Goal: Book appointment/travel/reservation

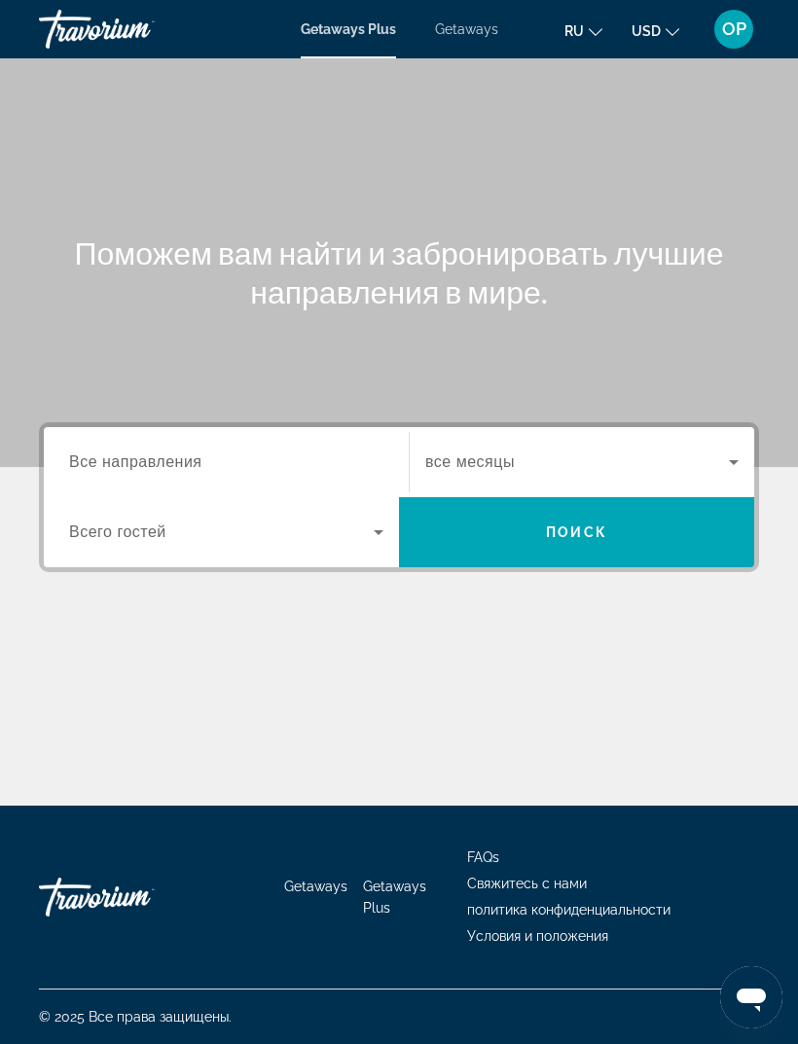
click at [114, 456] on span "Все направления" at bounding box center [135, 461] width 133 height 17
click at [114, 456] on input "Destination Все направления" at bounding box center [226, 462] width 314 height 23
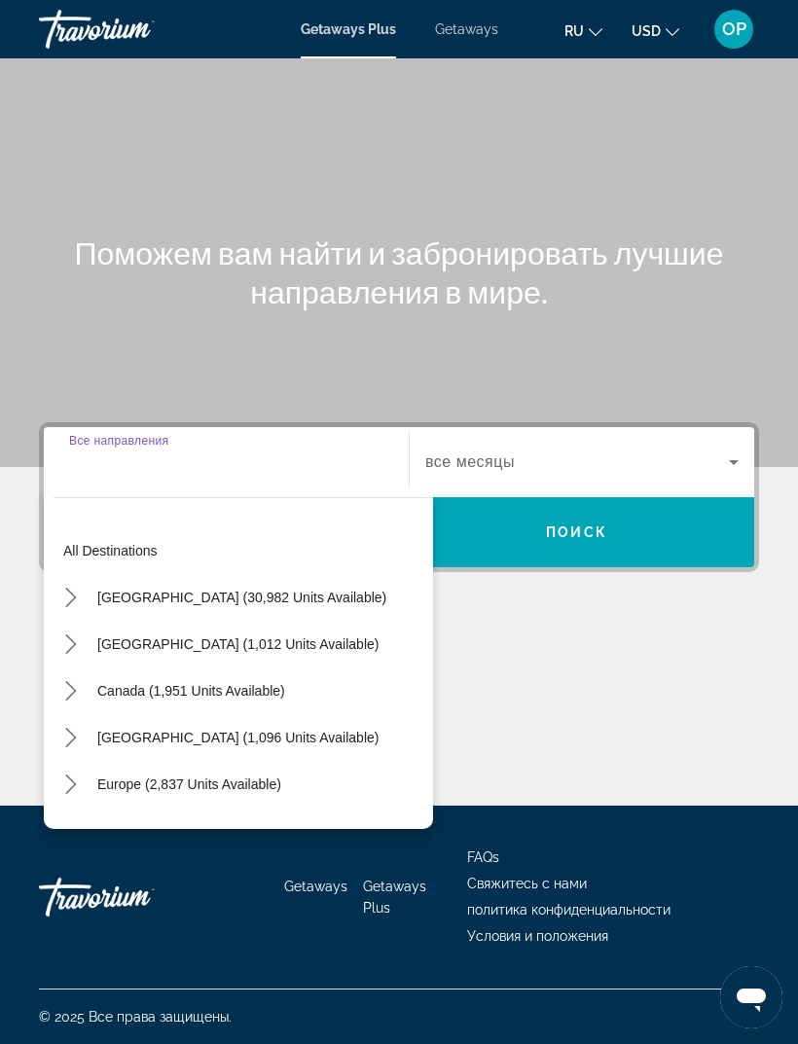
scroll to position [62, 0]
click at [456, 34] on span "Getaways" at bounding box center [466, 29] width 63 height 16
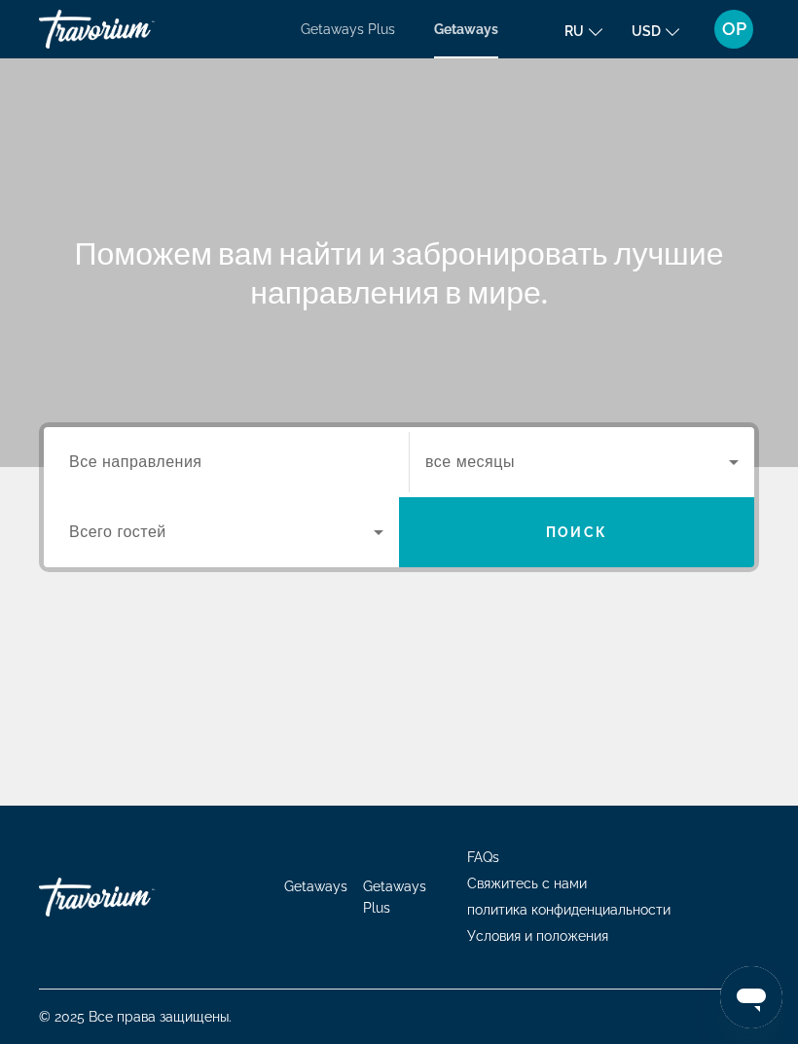
click at [109, 460] on span "Все направления" at bounding box center [135, 461] width 133 height 17
click at [109, 460] on input "Destination Все направления" at bounding box center [226, 462] width 314 height 23
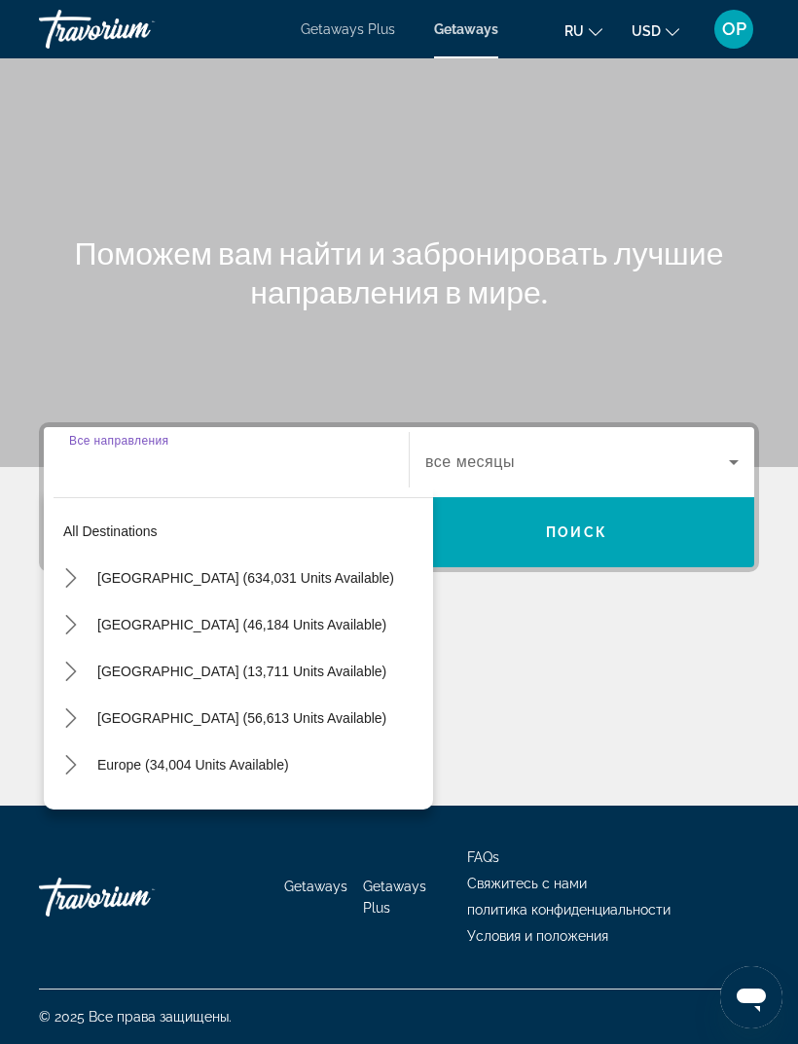
scroll to position [62, 0]
click at [115, 570] on span "[GEOGRAPHIC_DATA] (634,031 units available)" at bounding box center [245, 578] width 297 height 16
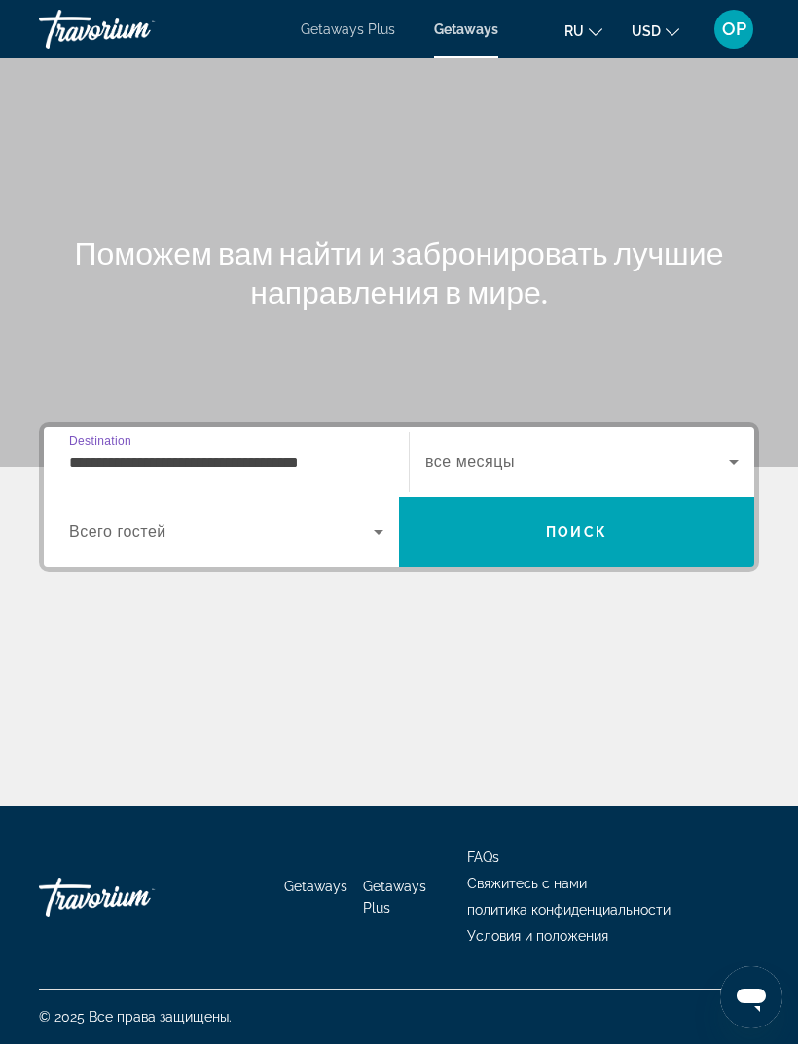
click at [99, 451] on input "**********" at bounding box center [226, 462] width 314 height 23
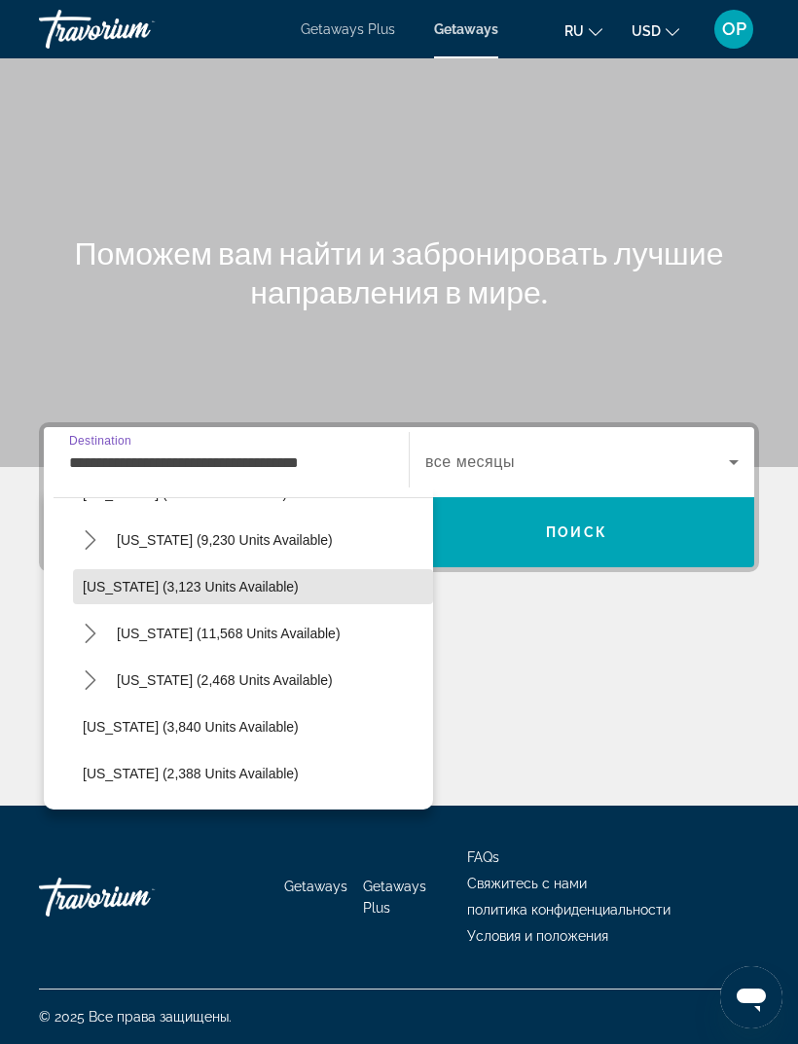
scroll to position [1074, 0]
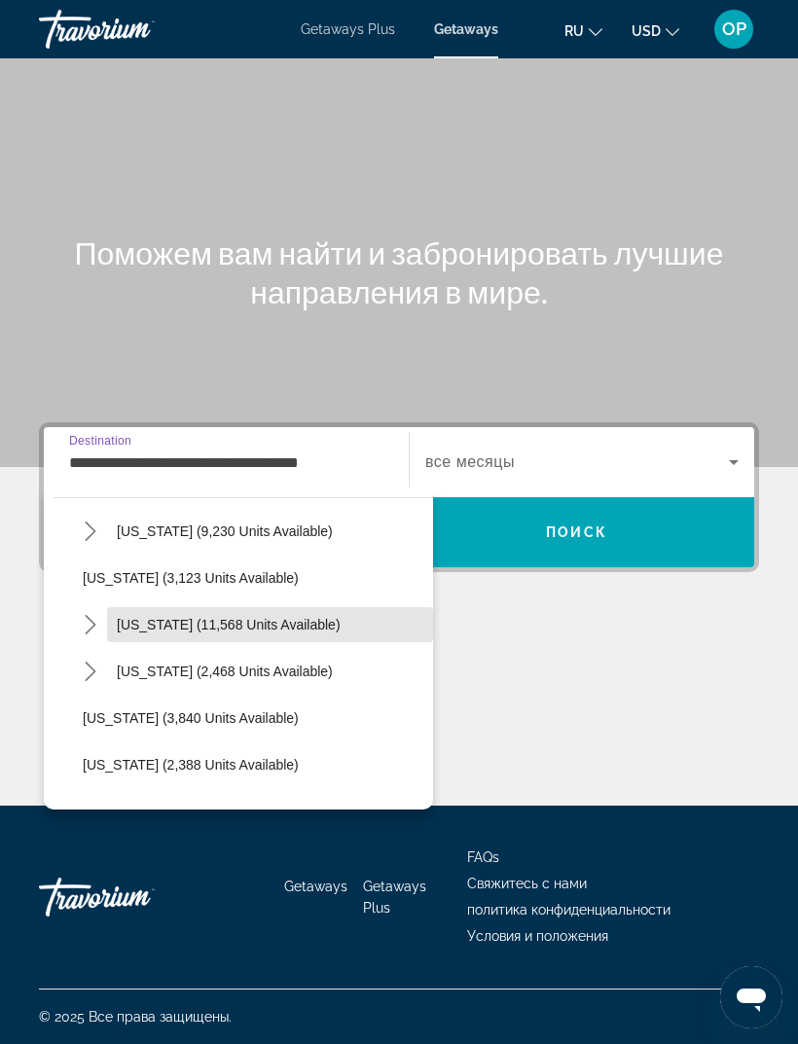
click at [155, 617] on span "[US_STATE] (11,568 units available)" at bounding box center [229, 625] width 224 height 16
type input "**********"
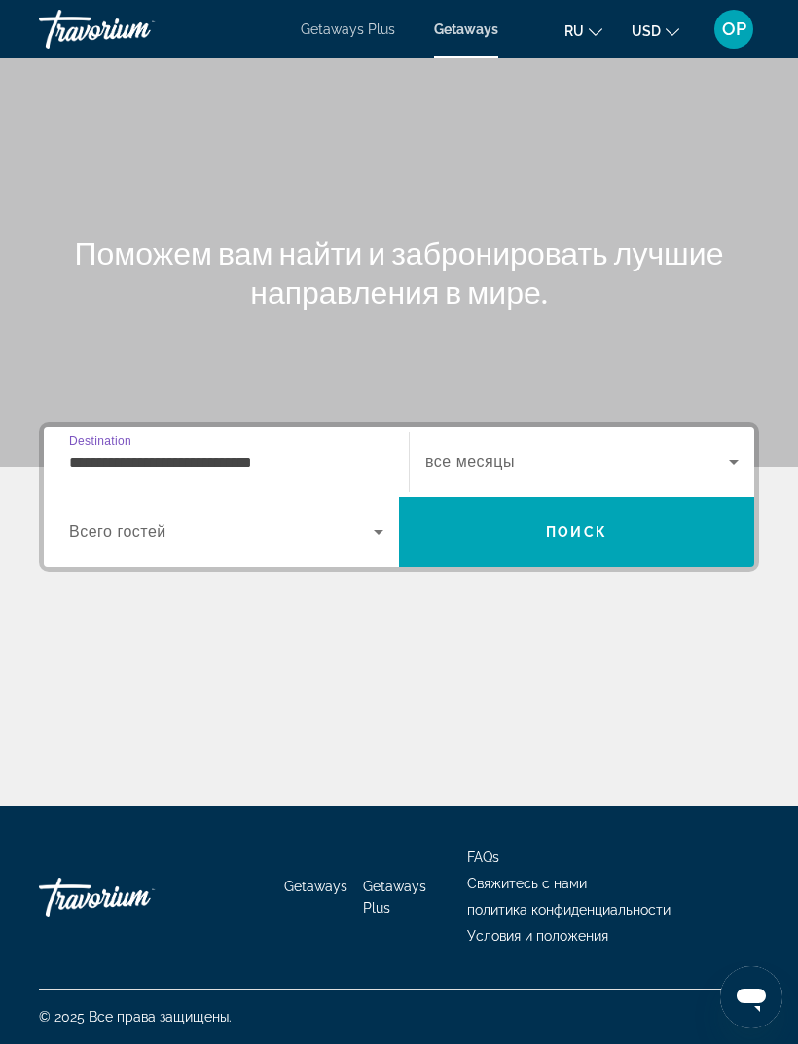
scroll to position [61, 0]
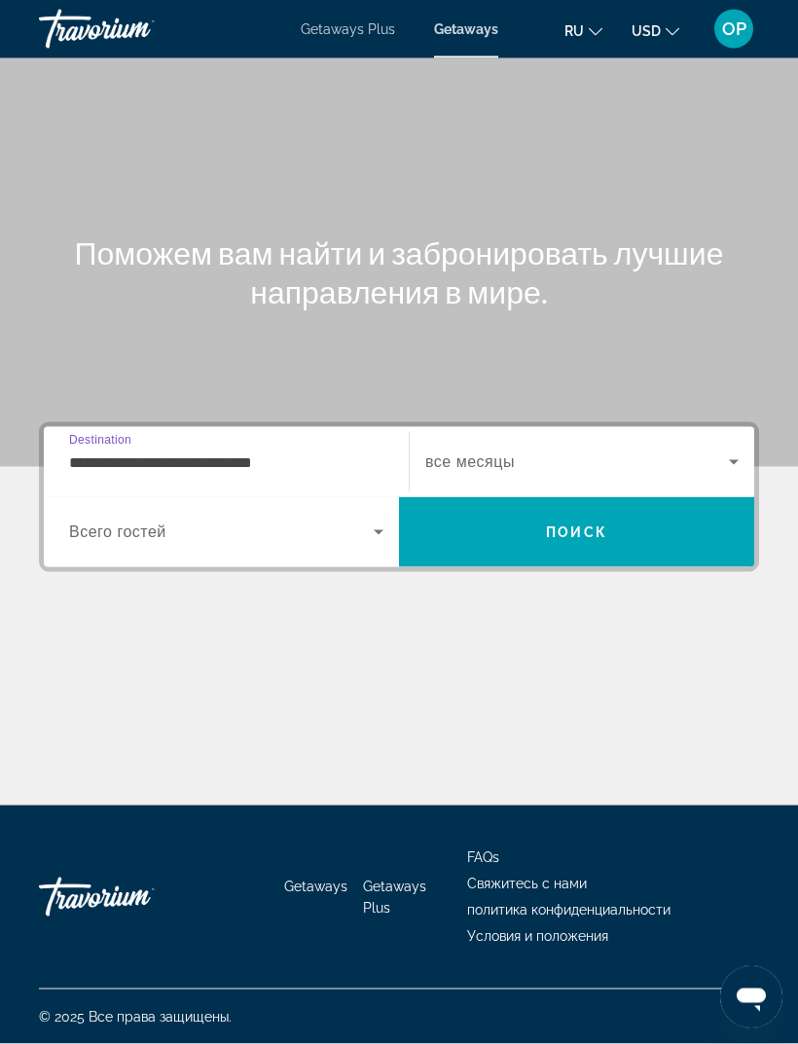
click at [106, 520] on span "Search widget" at bounding box center [221, 531] width 304 height 23
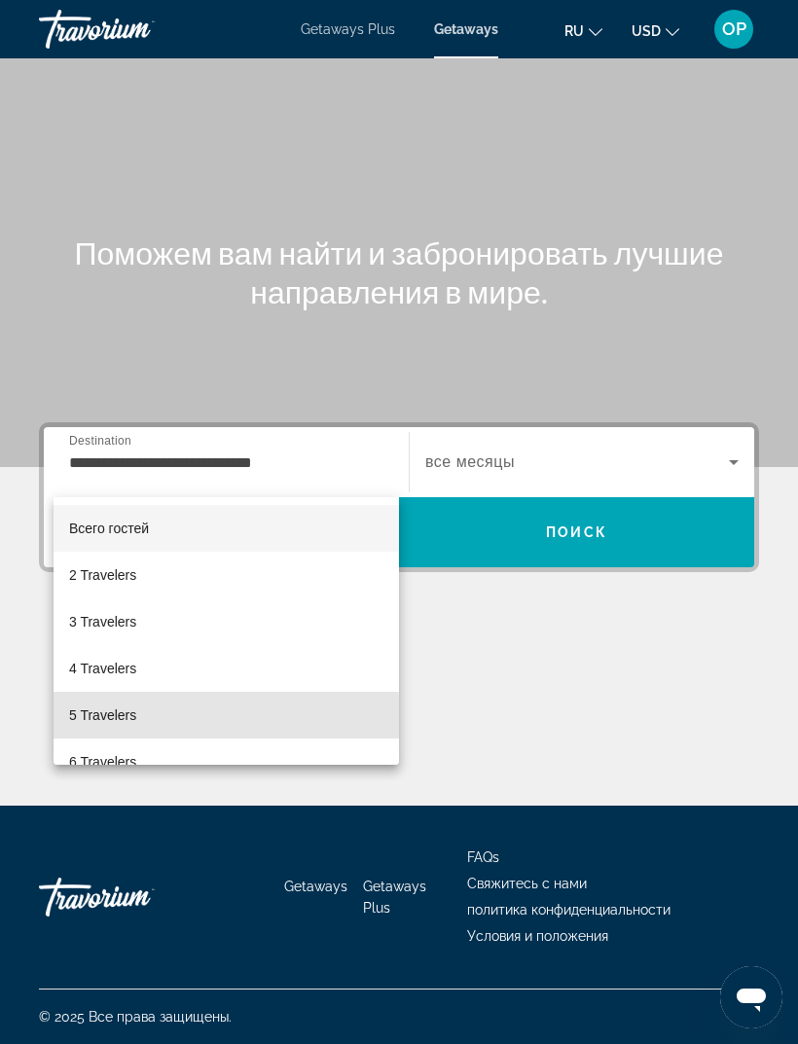
click at [113, 719] on span "5 Travelers" at bounding box center [102, 714] width 67 height 23
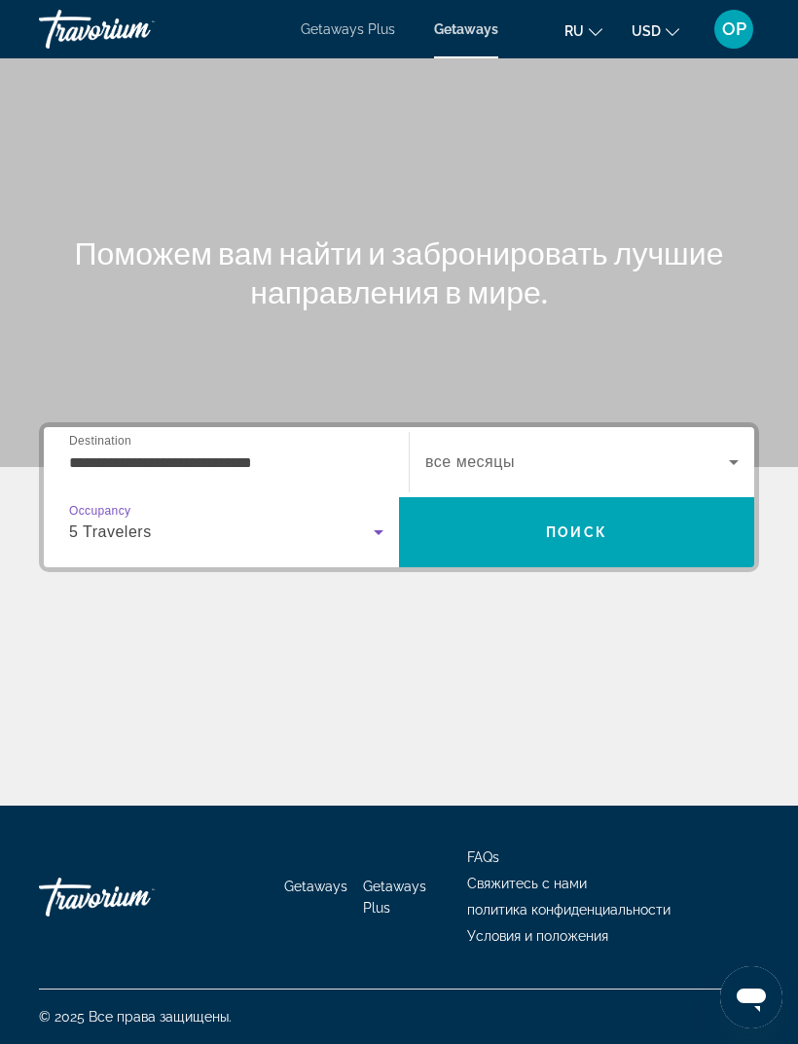
click at [731, 450] on icon "Search widget" at bounding box center [733, 461] width 23 height 23
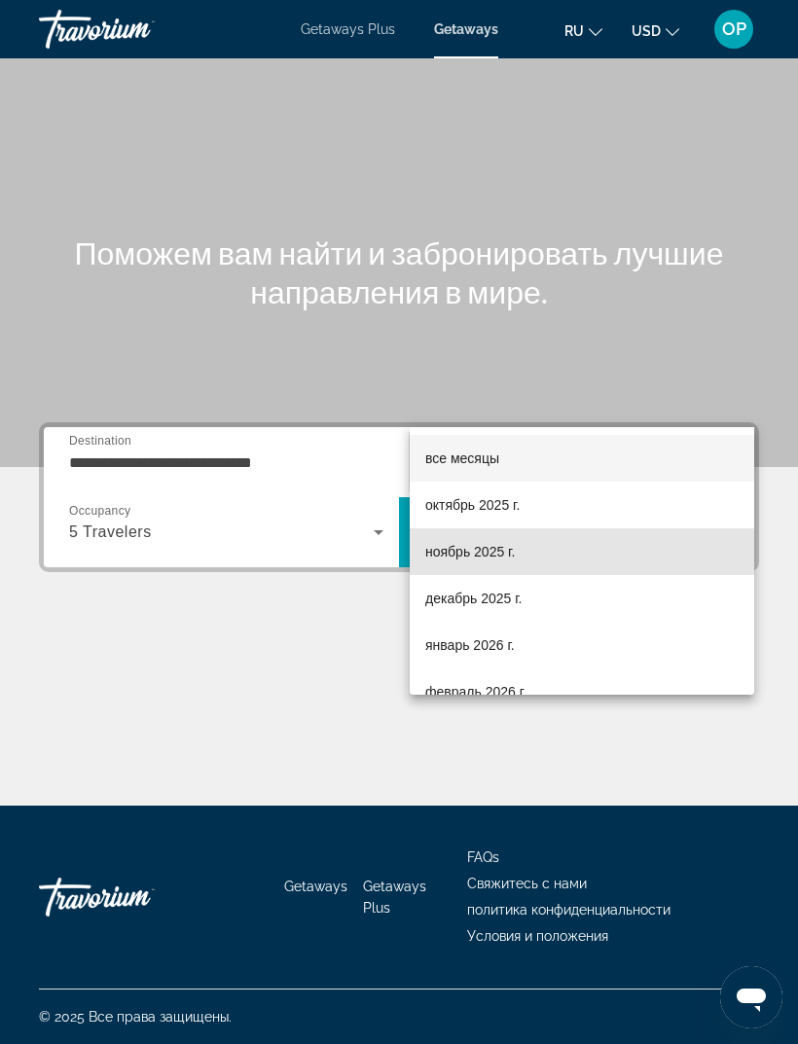
click at [453, 556] on span "ноябрь 2025 г." at bounding box center [469, 551] width 89 height 23
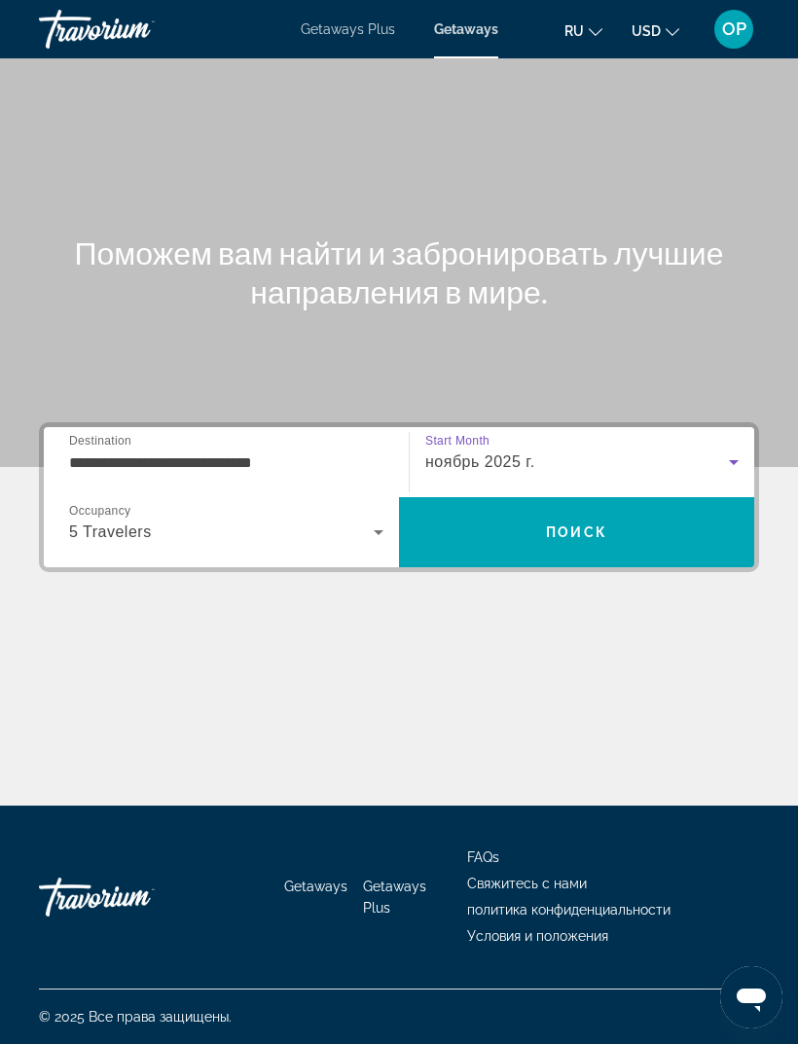
click at [559, 524] on span "Поиск" at bounding box center [576, 532] width 61 height 16
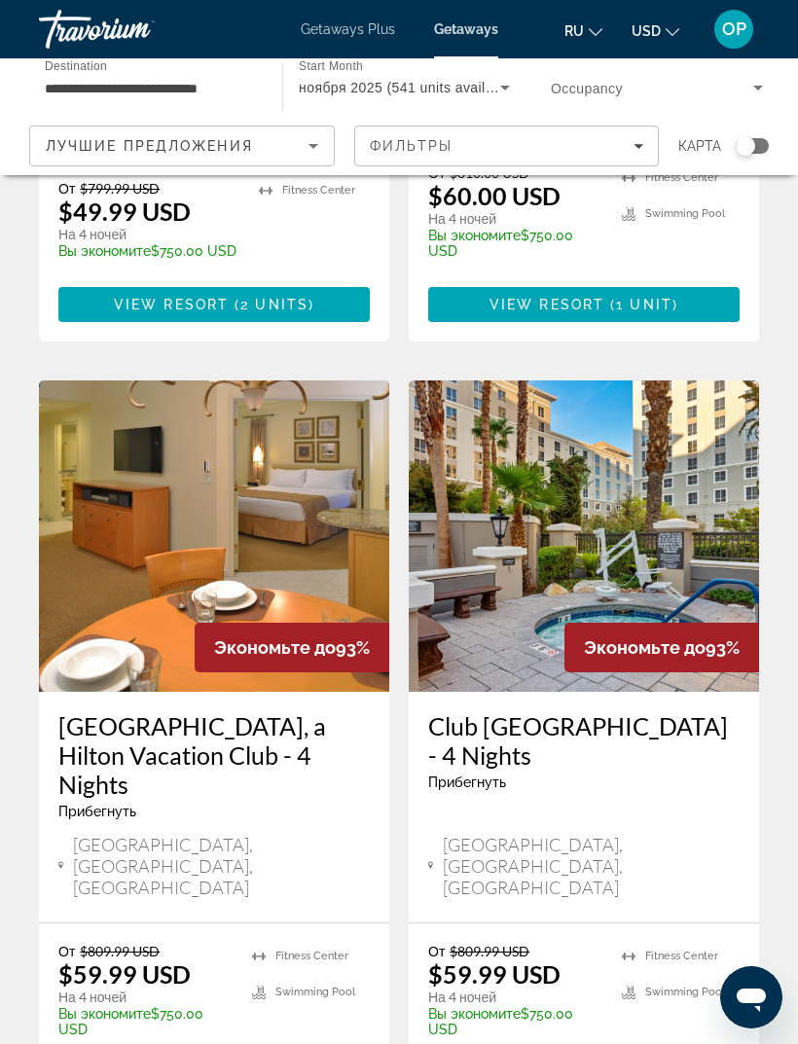
scroll to position [3664, 0]
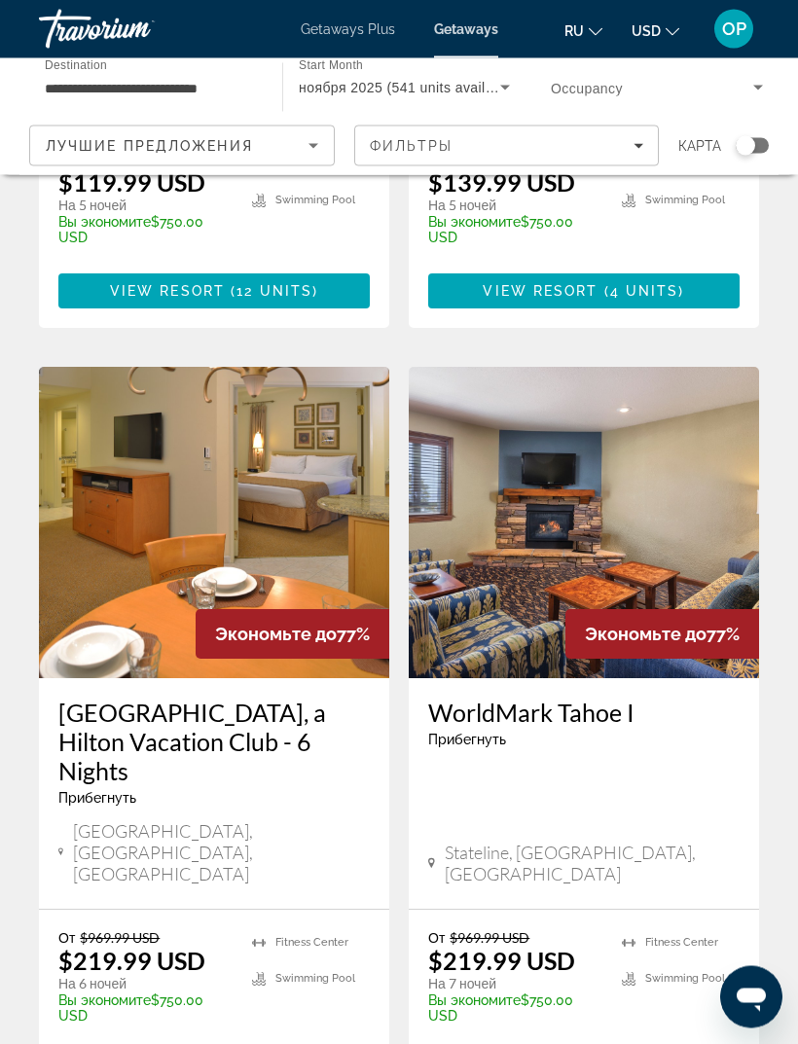
scroll to position [3662, 0]
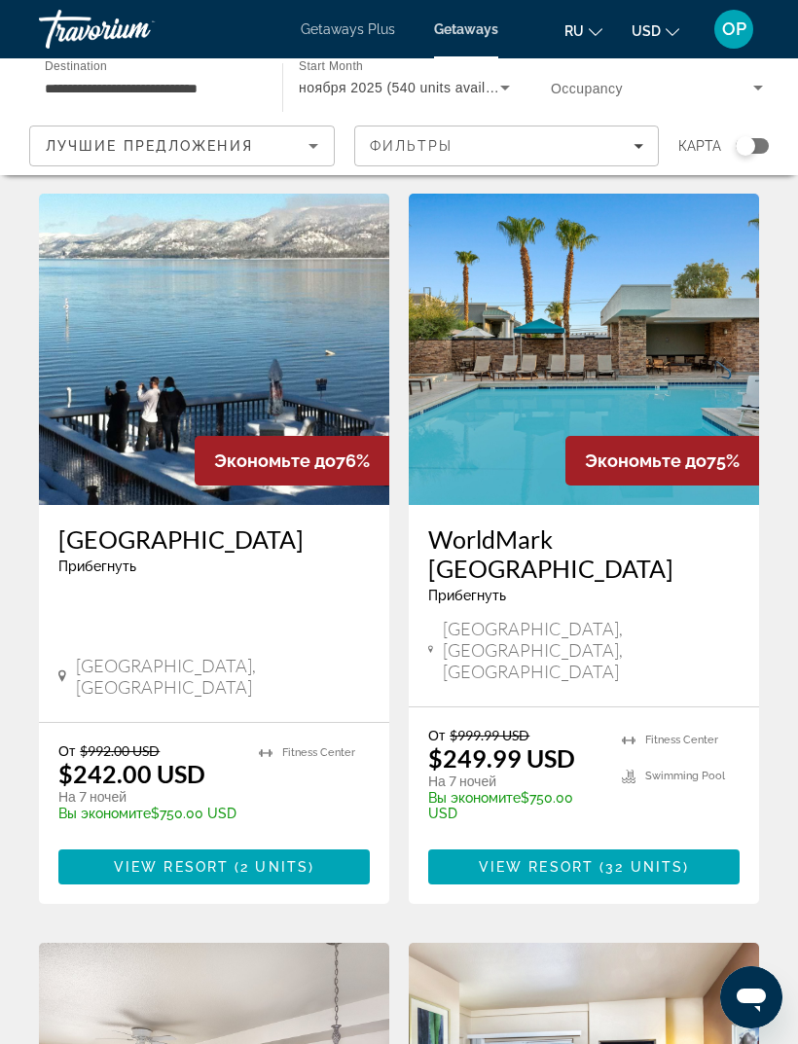
scroll to position [49, 0]
click at [583, 328] on img "Main content" at bounding box center [584, 350] width 350 height 311
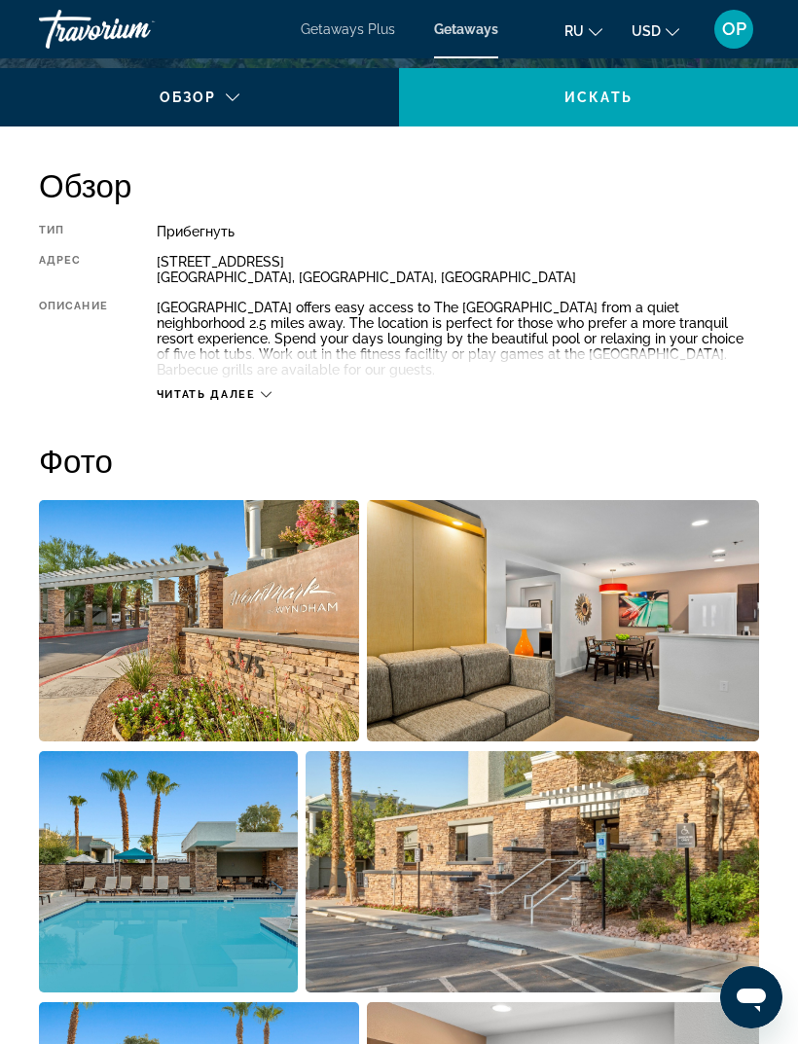
scroll to position [911, 0]
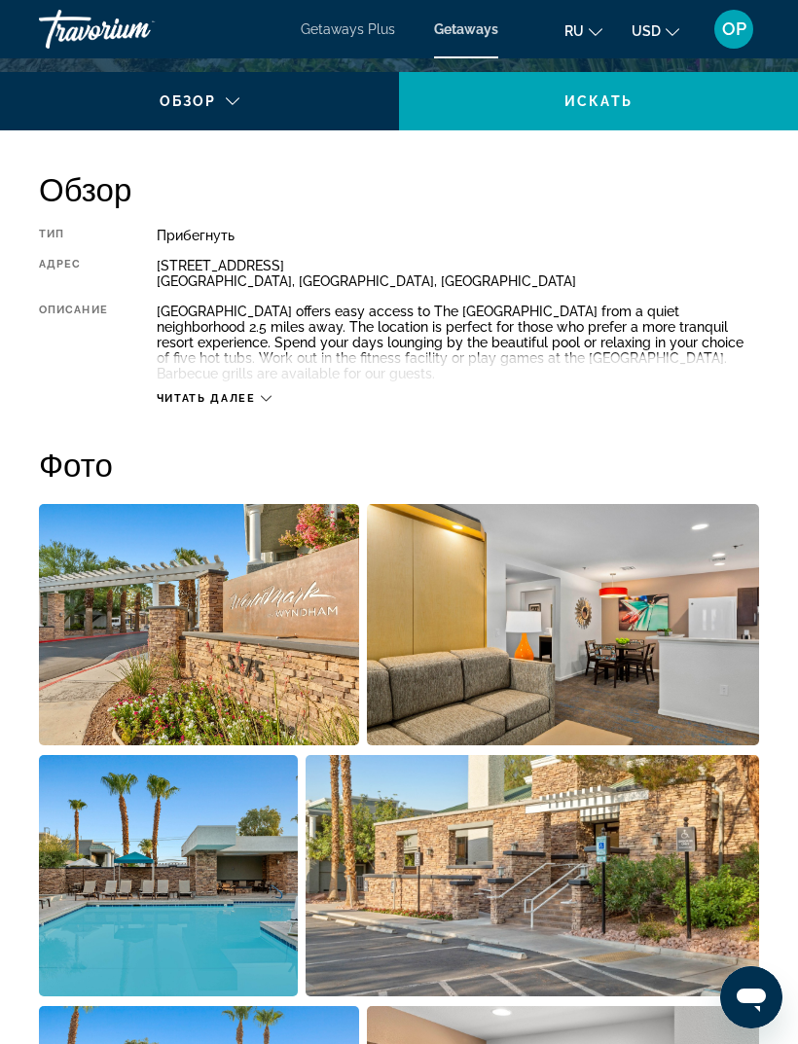
click at [265, 398] on icon "Main content" at bounding box center [266, 398] width 11 height 11
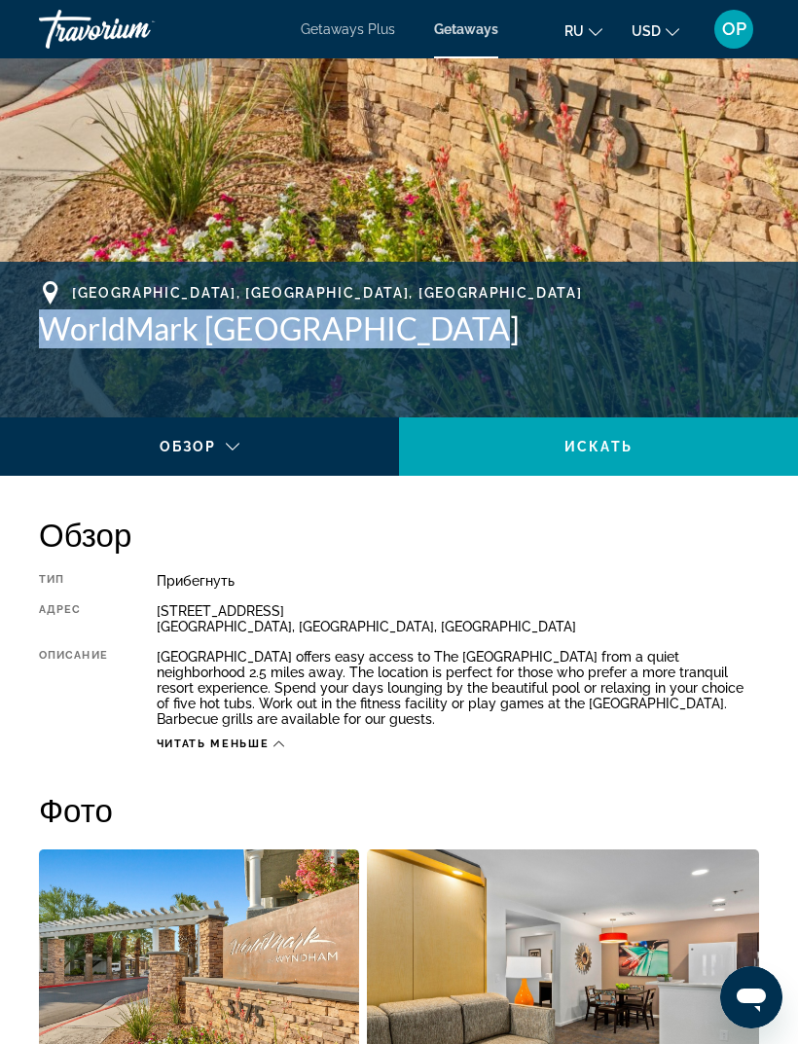
scroll to position [563, 0]
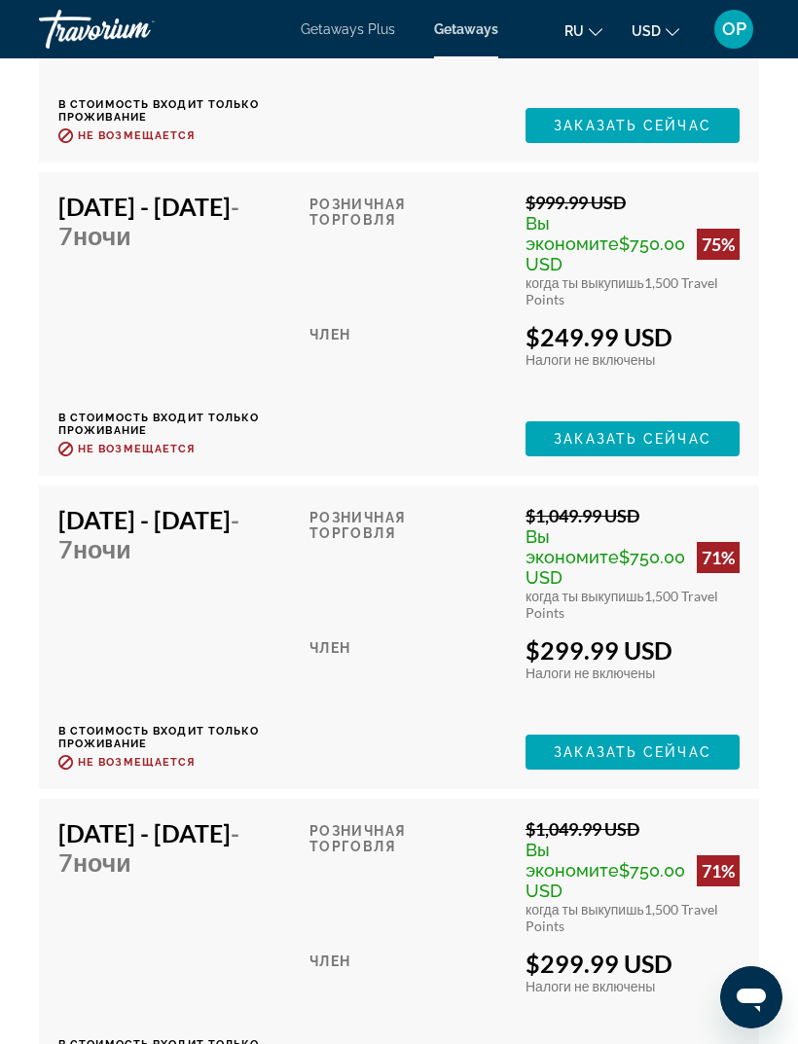
scroll to position [5013, 0]
